Goal: Task Accomplishment & Management: Use online tool/utility

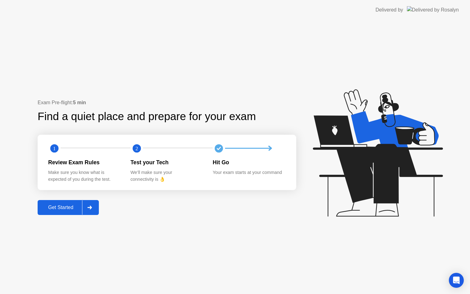
click at [66, 213] on button "Get Started" at bounding box center [68, 207] width 61 height 15
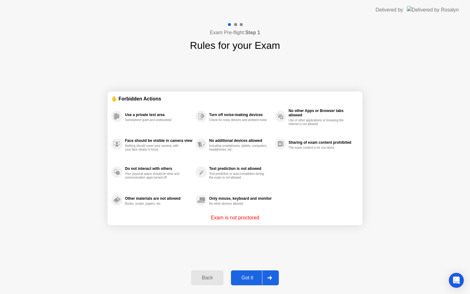
click at [262, 279] on div at bounding box center [269, 277] width 15 height 14
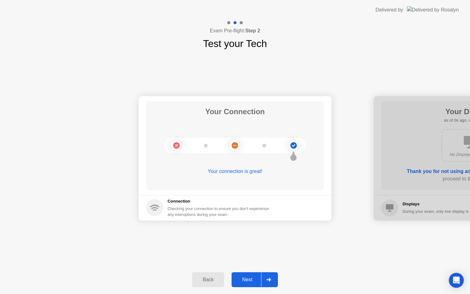
click at [262, 279] on div at bounding box center [268, 279] width 15 height 14
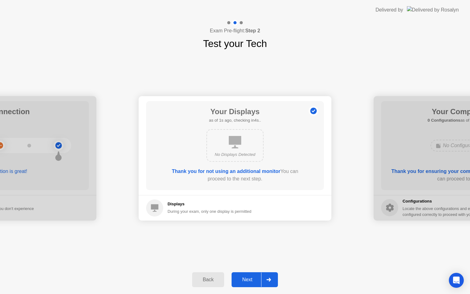
click at [262, 279] on div at bounding box center [268, 279] width 15 height 14
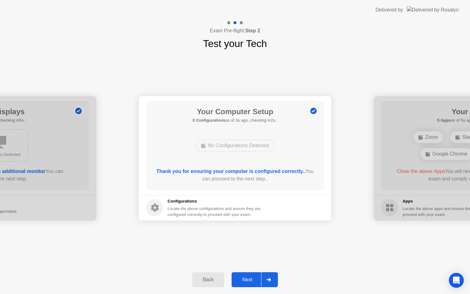
click at [185, 199] on h5 "Configurations" at bounding box center [214, 201] width 94 height 6
click at [263, 287] on div "Back Next" at bounding box center [235, 279] width 470 height 29
click at [248, 276] on div "Next" at bounding box center [247, 279] width 28 height 6
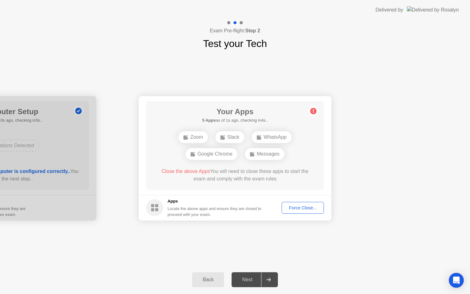
click at [295, 208] on div "Force Close..." at bounding box center [303, 207] width 38 height 5
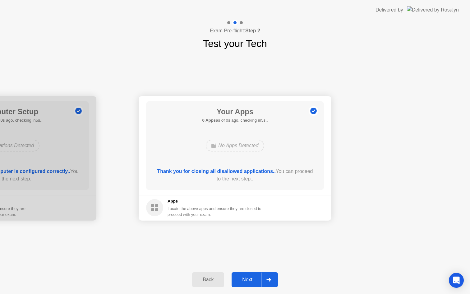
click at [263, 272] on button "Next" at bounding box center [254, 279] width 46 height 15
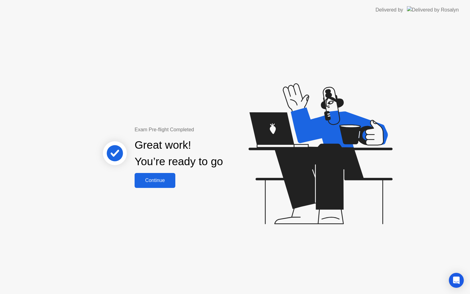
click at [149, 184] on button "Continue" at bounding box center [155, 180] width 41 height 15
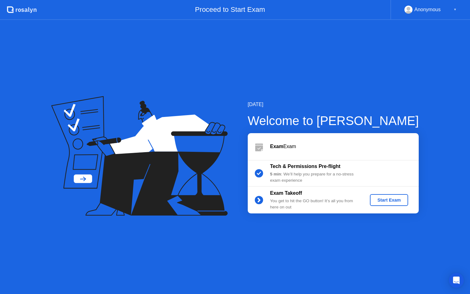
click at [396, 202] on div "Start Exam" at bounding box center [388, 199] width 33 height 5
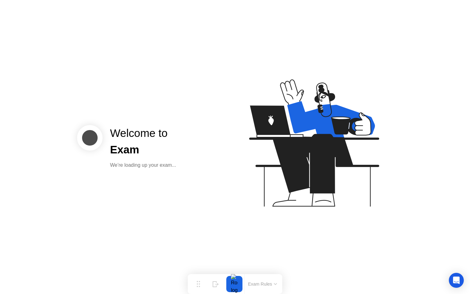
click at [266, 284] on button "Exam Rules" at bounding box center [262, 284] width 33 height 6
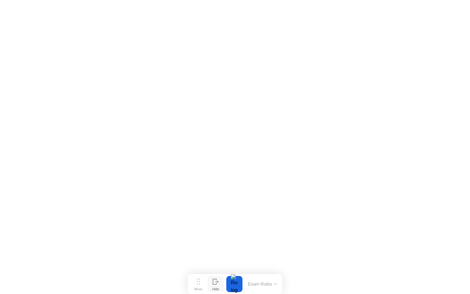
click at [218, 287] on div "Hide" at bounding box center [215, 289] width 7 height 4
click at [450, 287] on div "Show" at bounding box center [445, 289] width 8 height 4
click at [199, 284] on circle at bounding box center [199, 283] width 1 height 1
